Goal: Task Accomplishment & Management: Manage account settings

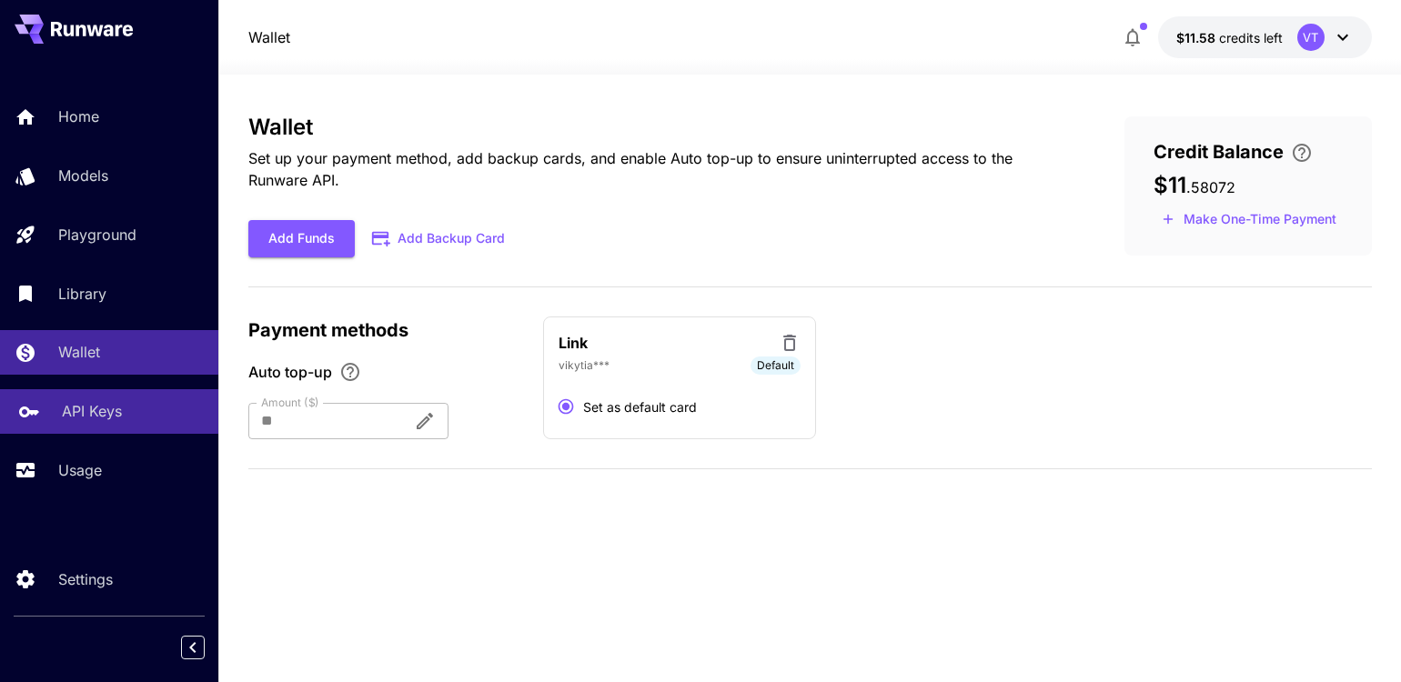
click at [116, 418] on p "API Keys" at bounding box center [92, 411] width 60 height 22
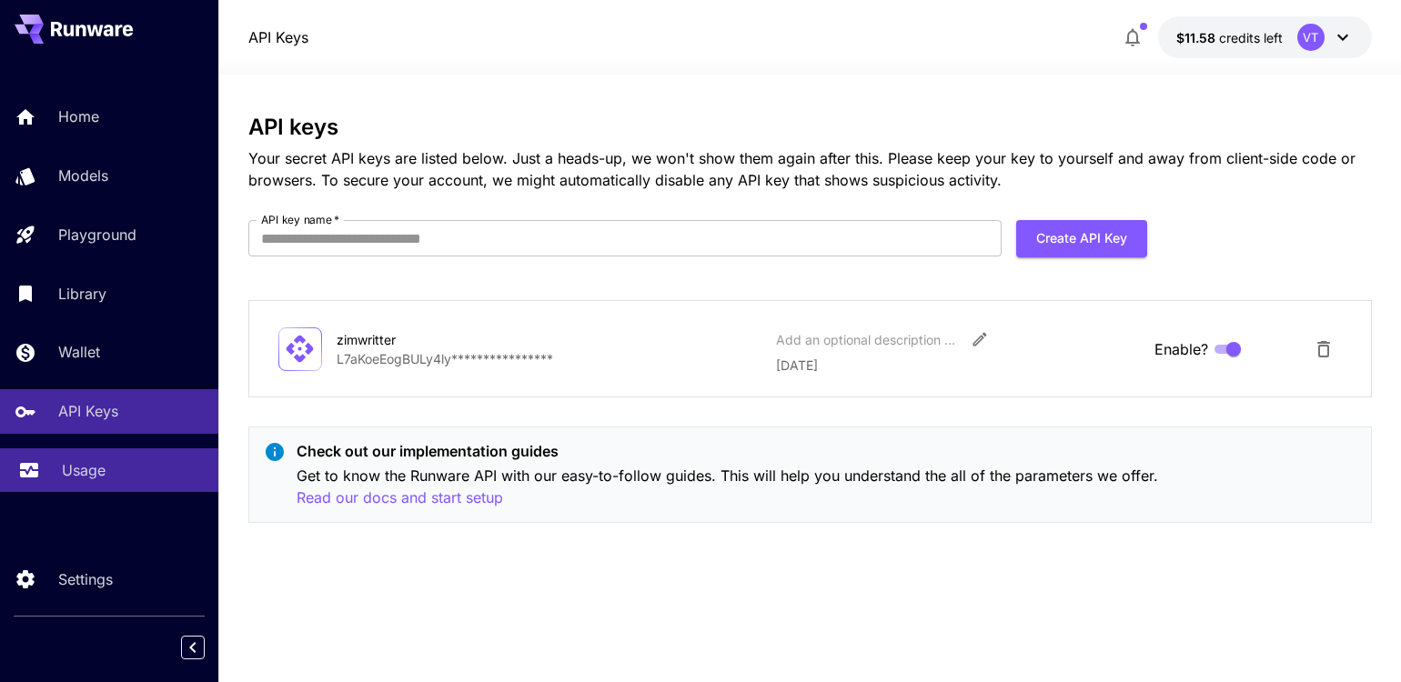
click at [104, 469] on p "Usage" at bounding box center [84, 470] width 44 height 22
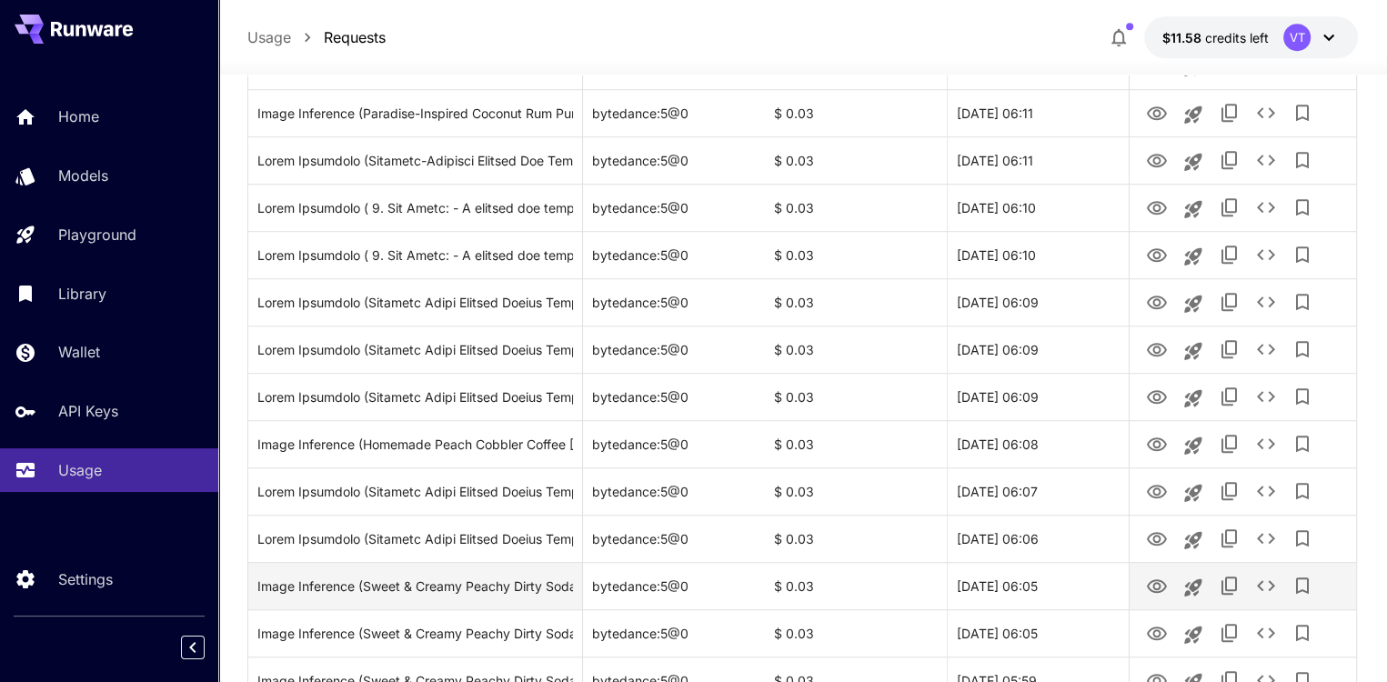
scroll to position [1274, 0]
